Goal: Information Seeking & Learning: Learn about a topic

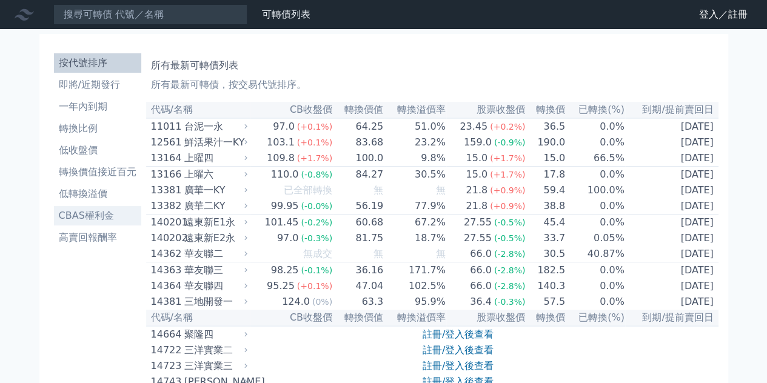
click at [72, 223] on li "CBAS權利金" at bounding box center [97, 216] width 87 height 15
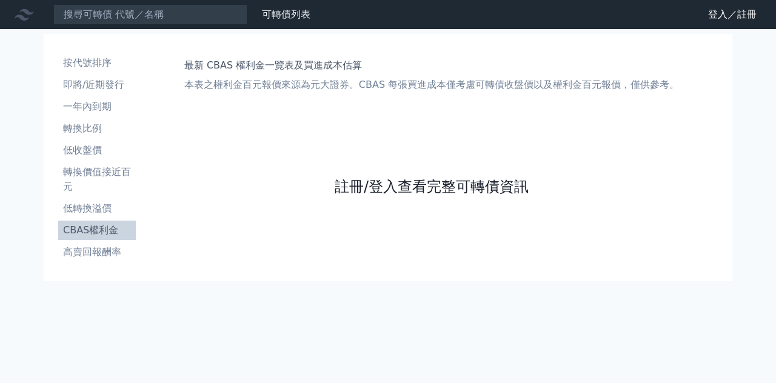
click at [376, 196] on link "註冊/登入查看完整可轉債資訊" at bounding box center [432, 186] width 194 height 19
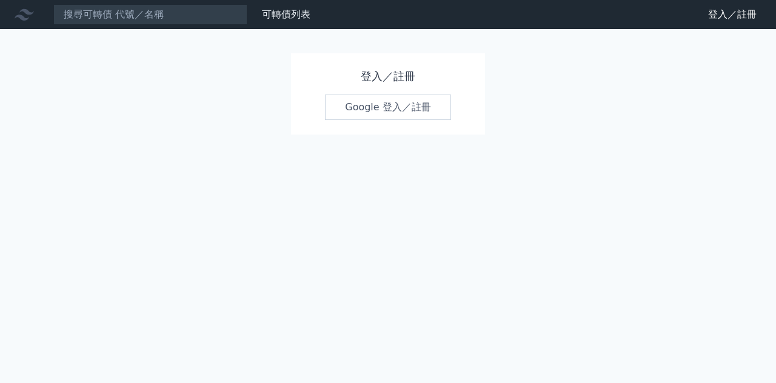
click at [395, 120] on link "Google 登入／註冊" at bounding box center [388, 107] width 126 height 25
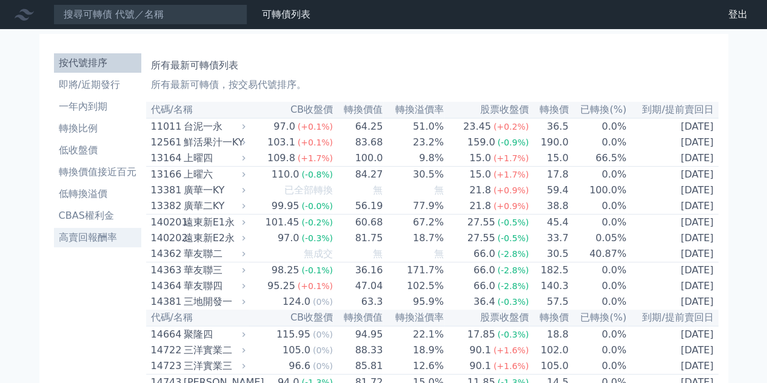
click at [78, 245] on li "高賣回報酬率" at bounding box center [97, 237] width 87 height 15
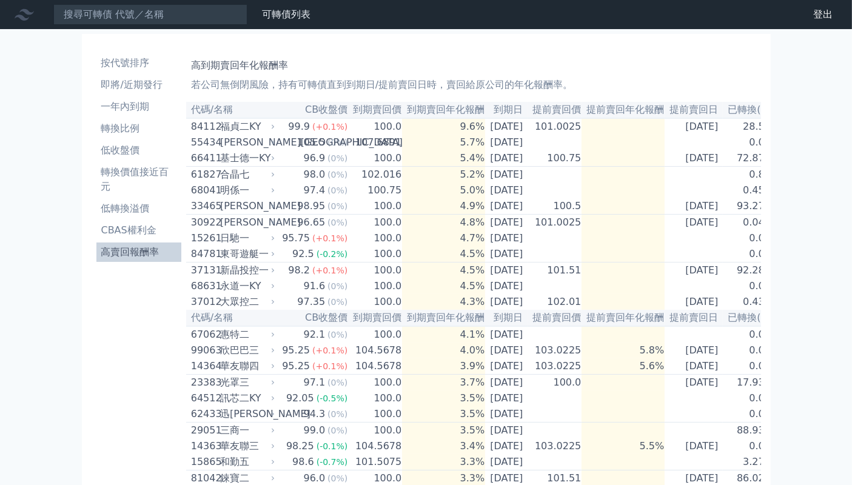
click at [96, 158] on li "低收盤價" at bounding box center [138, 150] width 85 height 15
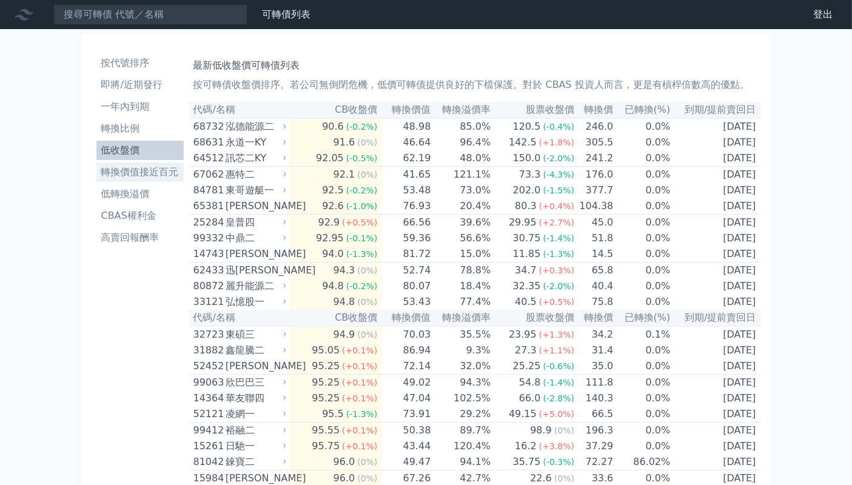
click at [96, 179] on li "轉換價值接近百元" at bounding box center [139, 172] width 87 height 15
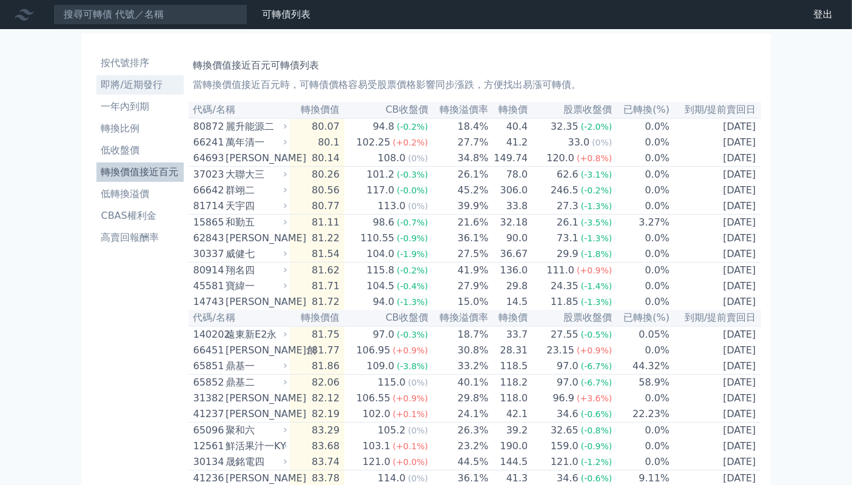
click at [96, 92] on li "即將/近期發行" at bounding box center [139, 85] width 87 height 15
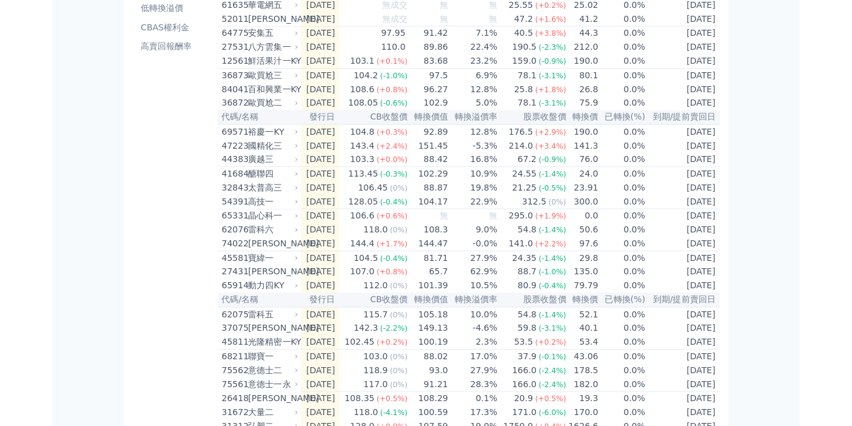
scroll to position [189, 0]
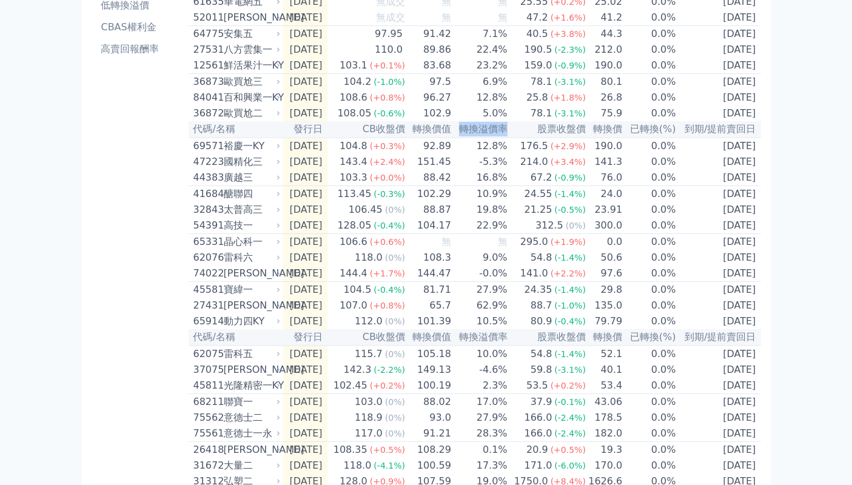
drag, startPoint x: 469, startPoint y: 224, endPoint x: 529, endPoint y: 223, distance: 59.4
click at [508, 138] on th "轉換溢價率" at bounding box center [480, 129] width 56 height 16
copy th "轉換溢價率"
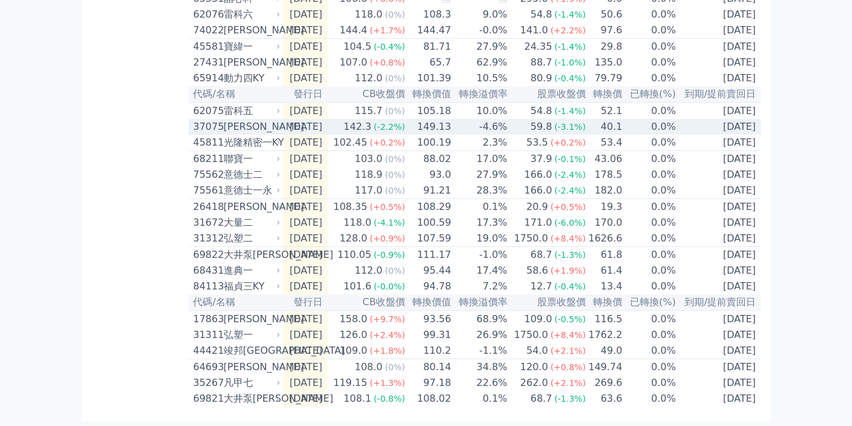
scroll to position [485, 0]
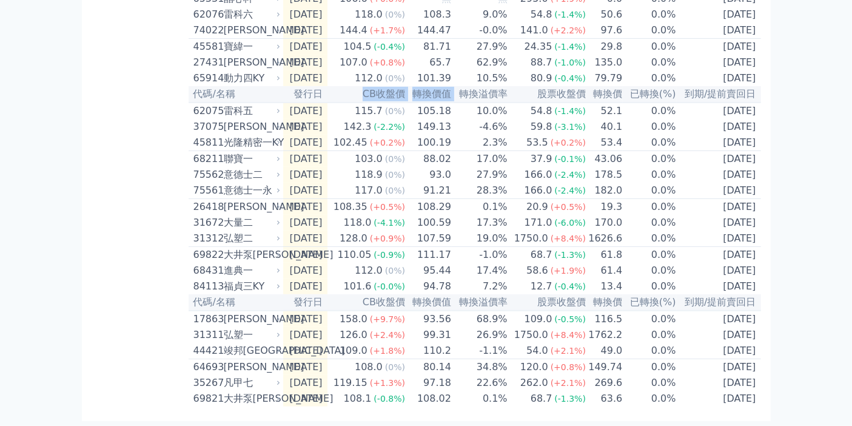
drag, startPoint x: 347, startPoint y: 210, endPoint x: 461, endPoint y: 207, distance: 114.6
click at [461, 102] on tr "代碼/名稱 發行日 CB收盤價 轉換價值 轉換溢價率 股票收盤價 轉換價 已轉換(%) 到期/提前賣回日" at bounding box center [475, 94] width 572 height 16
click at [461, 102] on th "轉換溢價率" at bounding box center [480, 94] width 56 height 16
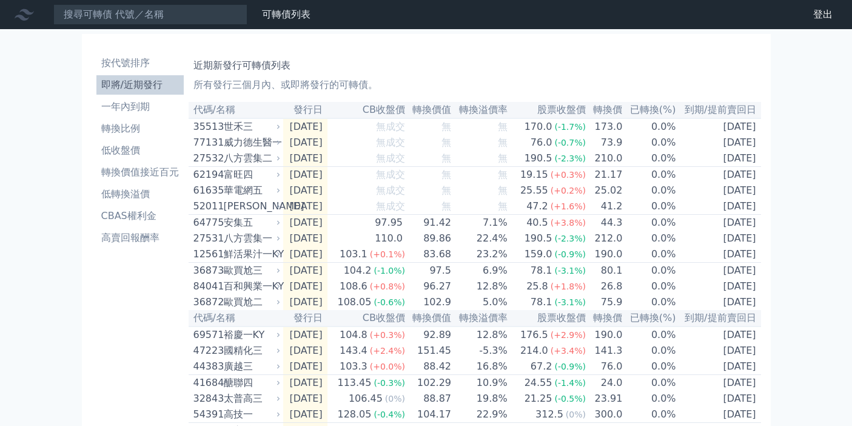
scroll to position [485, 0]
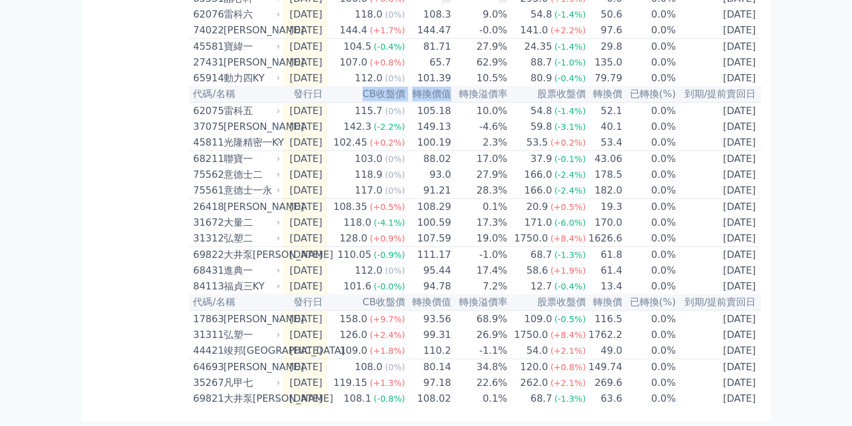
drag, startPoint x: 344, startPoint y: 207, endPoint x: 460, endPoint y: 214, distance: 116.0
click at [460, 102] on tr "代碼/名稱 發行日 CB收盤價 轉換價值 轉換溢價率 股票收盤價 轉換價 已轉換(%) 到期/提前賣回日" at bounding box center [475, 94] width 572 height 16
copy tr "CB收盤價 轉換價值"
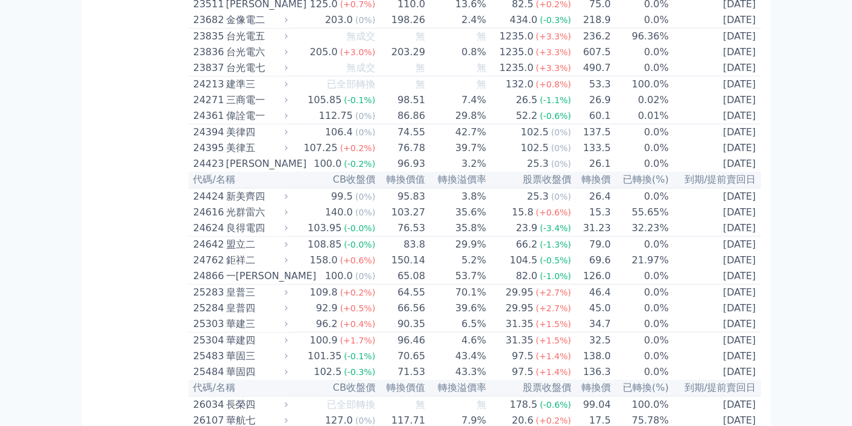
scroll to position [943, 0]
